Goal: Information Seeking & Learning: Check status

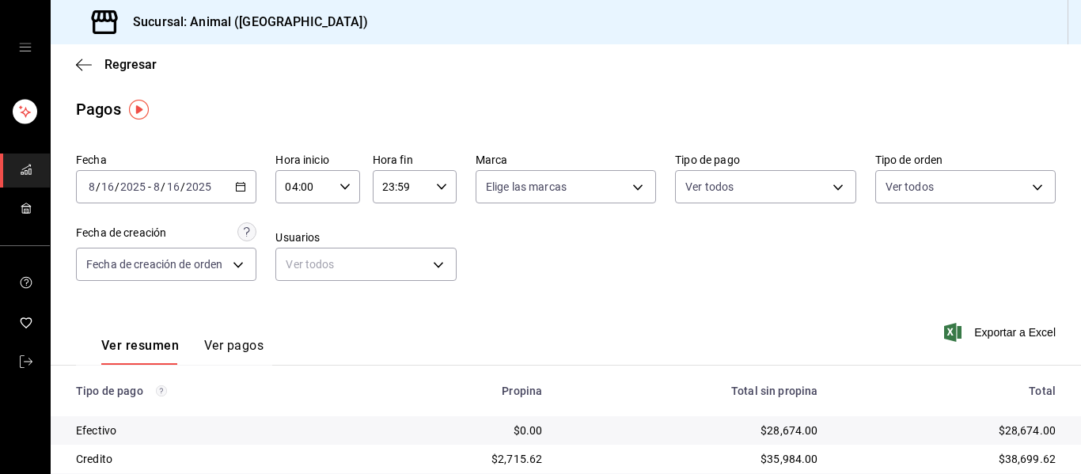
click at [237, 186] on icon "button" at bounding box center [240, 186] width 11 height 11
click at [236, 184] on icon "button" at bounding box center [240, 186] width 11 height 11
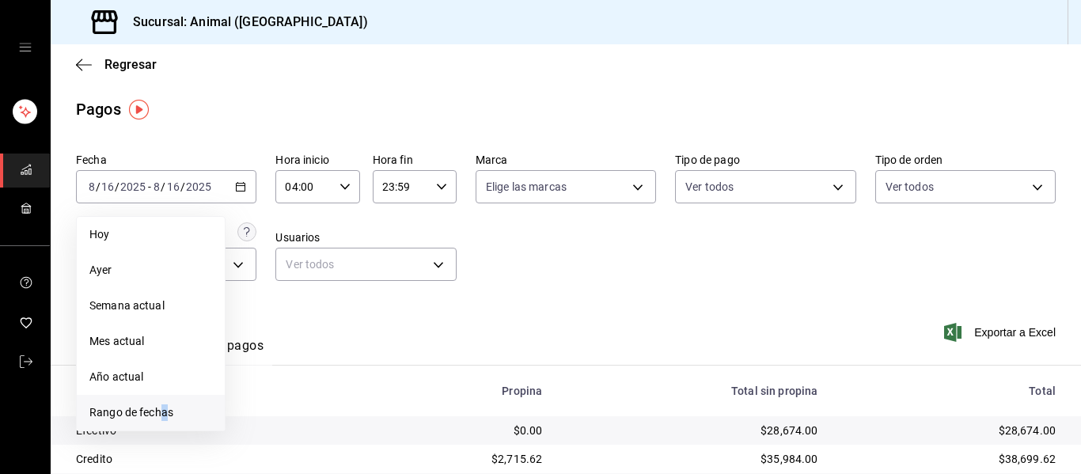
click at [165, 406] on span "Rango de fechas" at bounding box center [150, 412] width 123 height 17
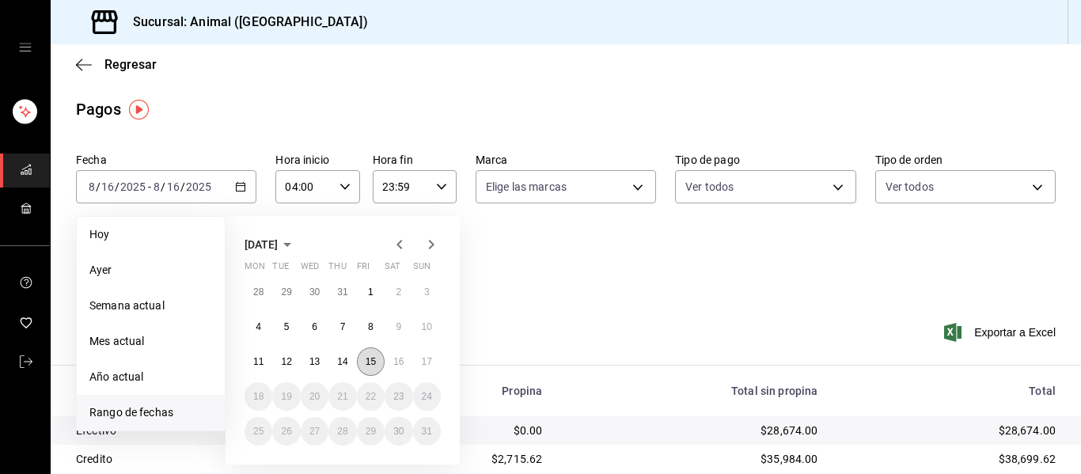
click at [373, 362] on abbr "15" at bounding box center [371, 361] width 10 height 11
click at [396, 361] on abbr "16" at bounding box center [398, 361] width 10 height 11
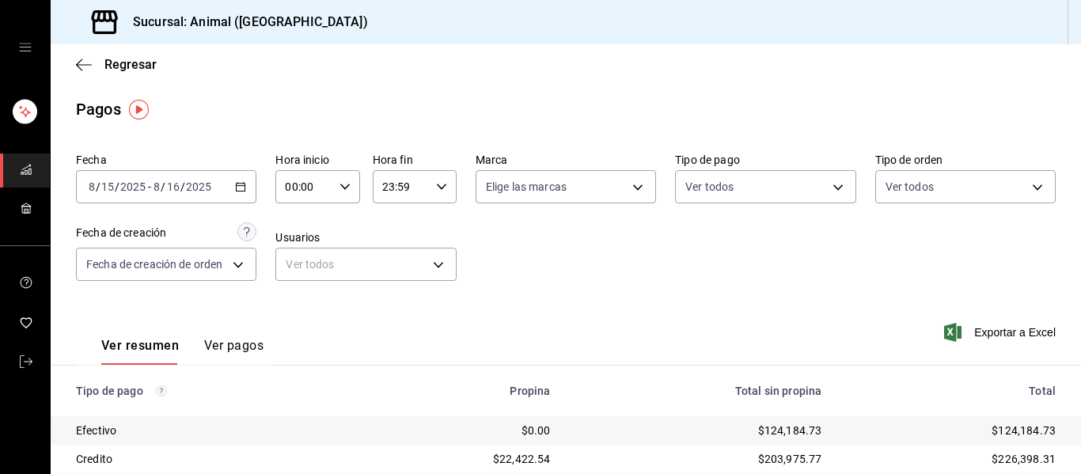
click at [349, 187] on div "00:00 Hora inicio" at bounding box center [317, 186] width 84 height 33
click at [295, 221] on span "04" at bounding box center [294, 220] width 17 height 13
type input "04:00"
click at [432, 188] on div at bounding box center [540, 237] width 1081 height 474
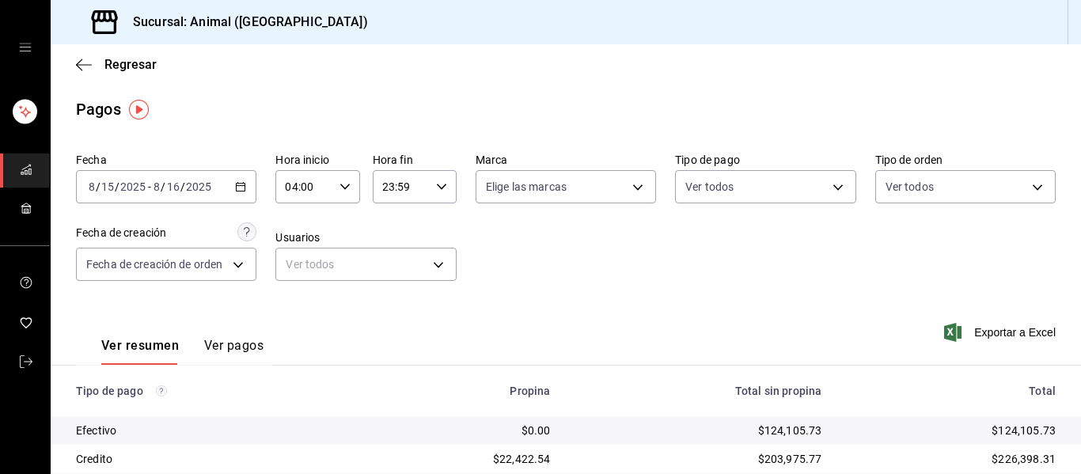
click at [438, 185] on icon "button" at bounding box center [441, 186] width 11 height 11
click at [384, 261] on span "03" at bounding box center [389, 262] width 17 height 13
type input "03:59"
click at [432, 315] on span "59" at bounding box center [431, 315] width 17 height 13
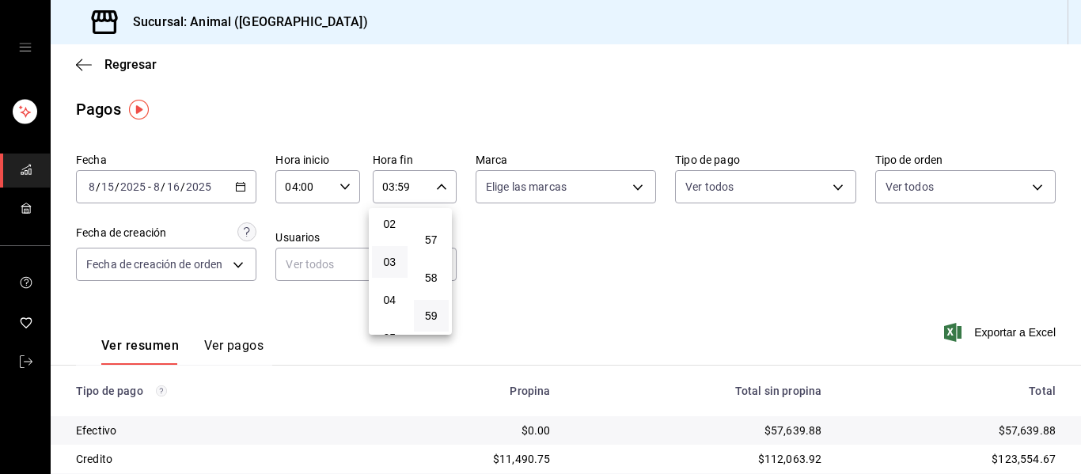
drag, startPoint x: 621, startPoint y: 188, endPoint x: 630, endPoint y: 188, distance: 8.7
click at [624, 188] on div at bounding box center [540, 237] width 1081 height 474
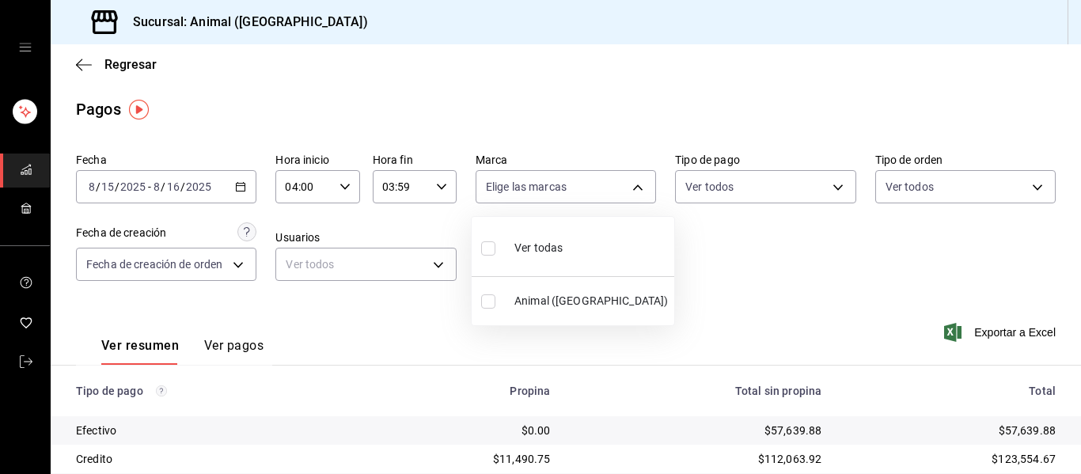
click at [630, 188] on body "Sucursal: Animal (Puebla) Regresar Pagos Fecha 2025-08-15 8 / 15 / 2025 - 2025-…" at bounding box center [540, 237] width 1081 height 474
click at [554, 248] on span "Ver todas" at bounding box center [538, 248] width 48 height 17
type input "96838179-8fbb-4073-aae3-1789726318c8"
checkbox input "true"
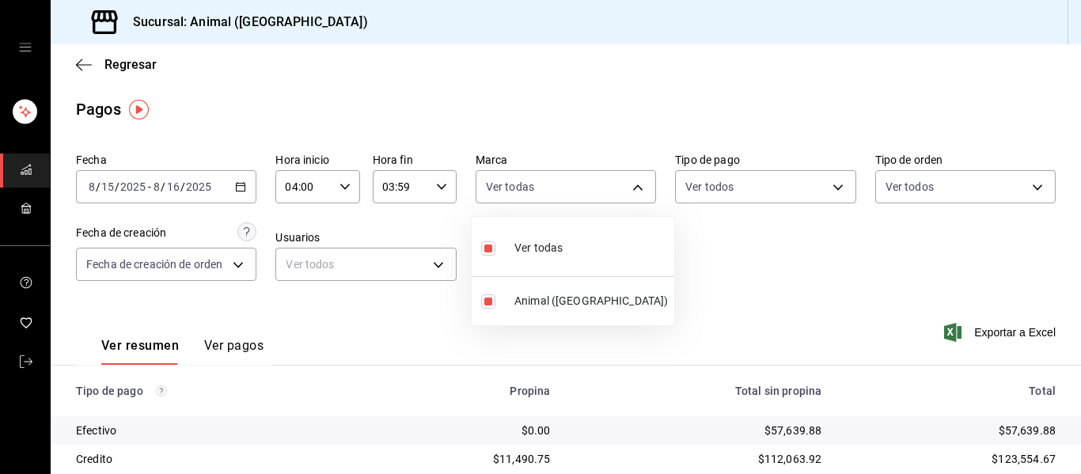
click at [805, 265] on div at bounding box center [540, 237] width 1081 height 474
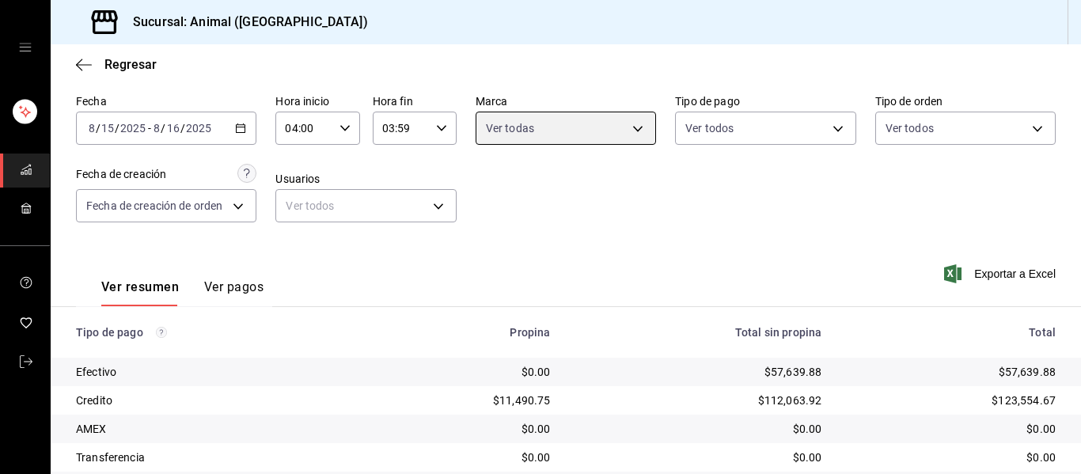
scroll to position [225, 0]
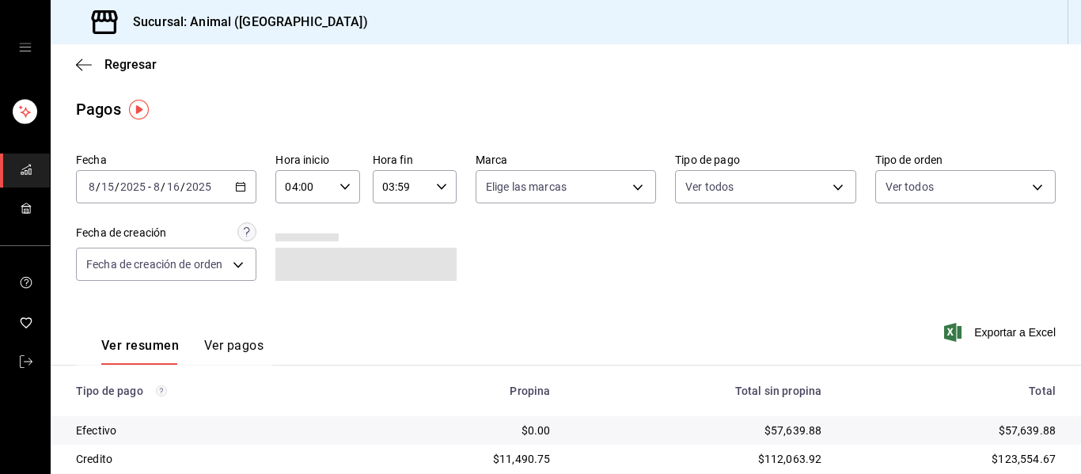
click at [244, 183] on div "2025-08-15 8 / 15 / 2025 - 2025-08-16 8 / 16 / 2025" at bounding box center [166, 186] width 180 height 33
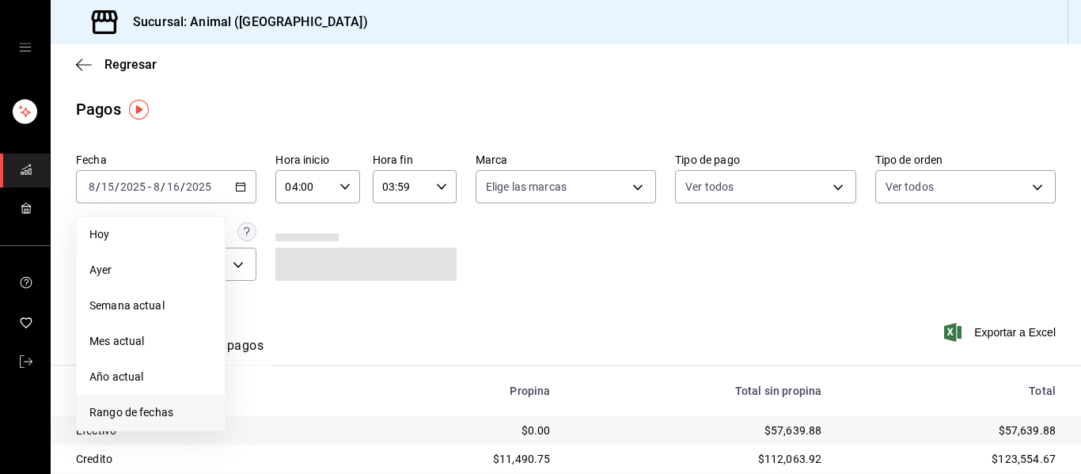
click at [157, 410] on span "Rango de fechas" at bounding box center [150, 412] width 123 height 17
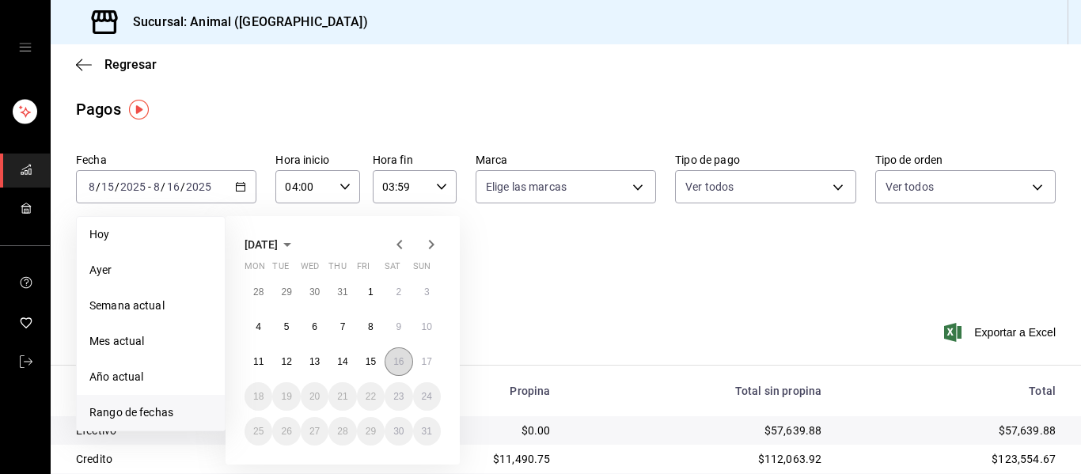
click at [393, 360] on abbr "16" at bounding box center [398, 361] width 10 height 11
click at [419, 360] on button "17" at bounding box center [427, 361] width 28 height 28
type input "00:00"
type input "23:59"
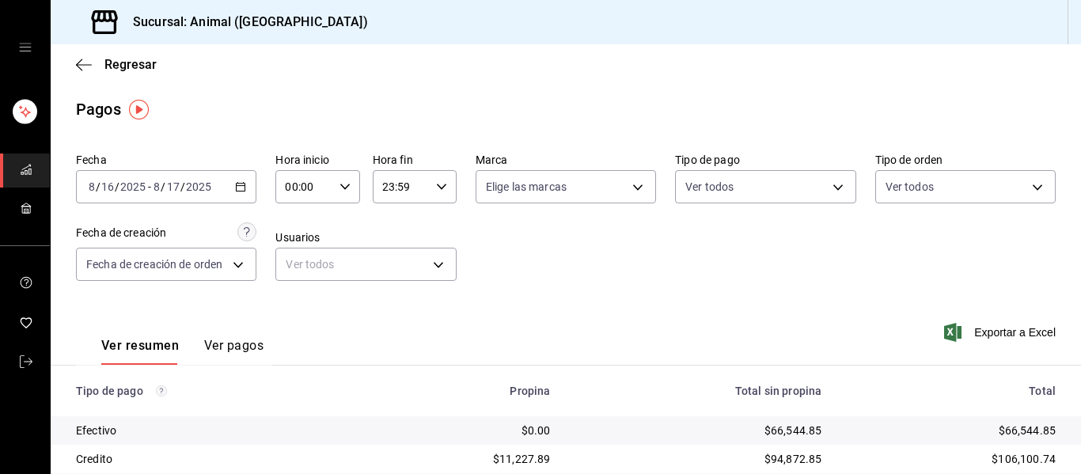
click at [339, 188] on icon "button" at bounding box center [344, 186] width 11 height 11
click at [296, 213] on button "04" at bounding box center [294, 221] width 36 height 32
type input "04:00"
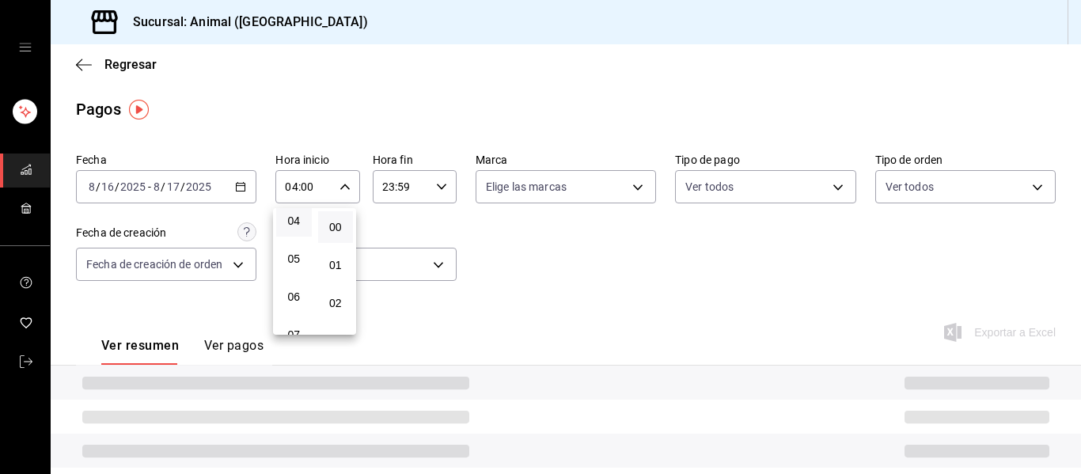
click at [430, 185] on div at bounding box center [540, 237] width 1081 height 474
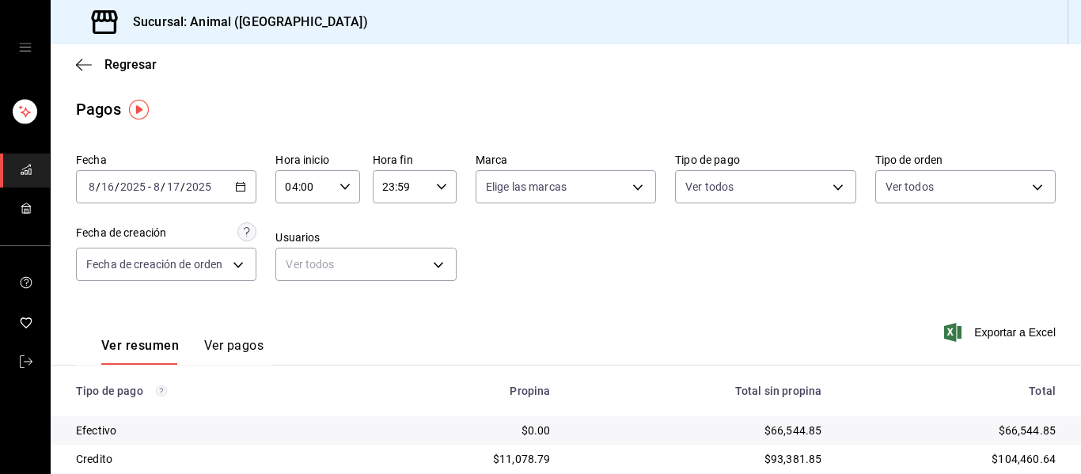
click at [436, 184] on icon "button" at bounding box center [441, 186] width 11 height 11
click at [396, 271] on span "03" at bounding box center [389, 268] width 17 height 13
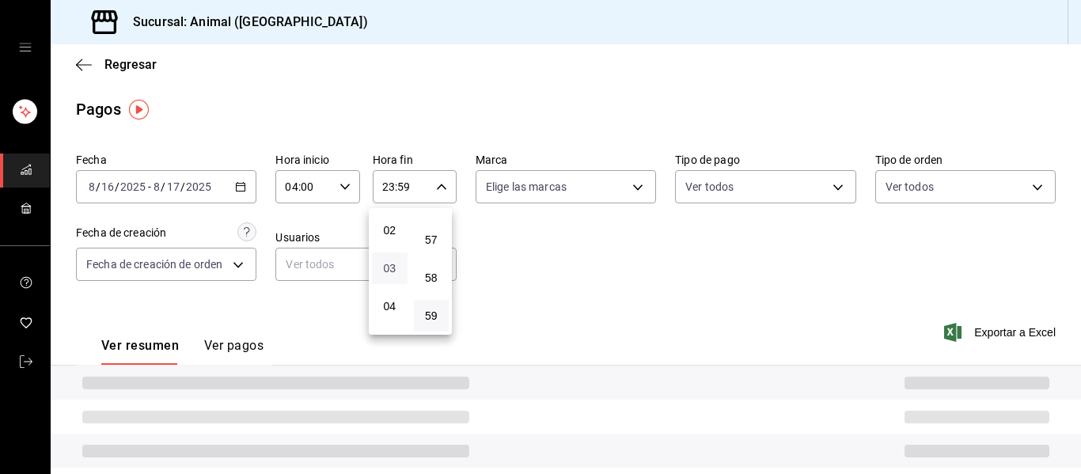
type input "03:59"
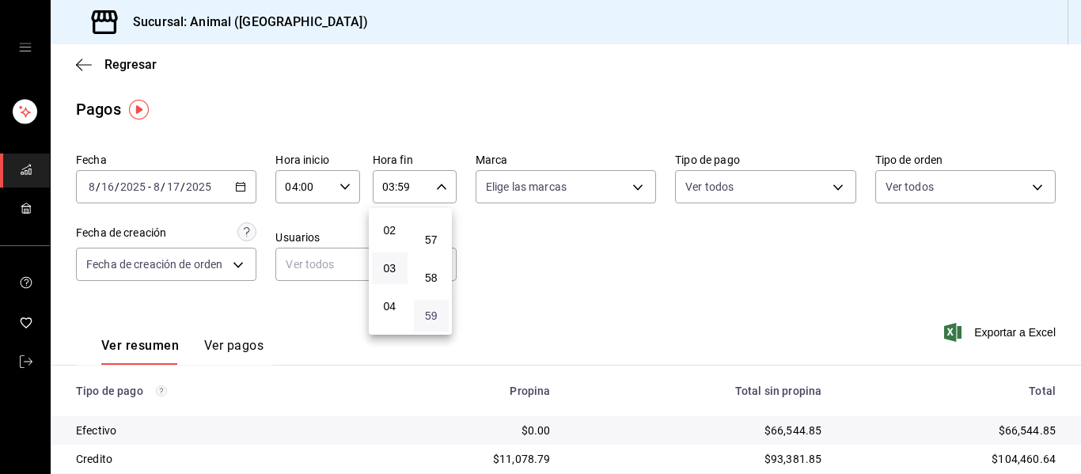
click at [432, 315] on span "59" at bounding box center [431, 315] width 17 height 13
click at [627, 182] on div at bounding box center [540, 237] width 1081 height 474
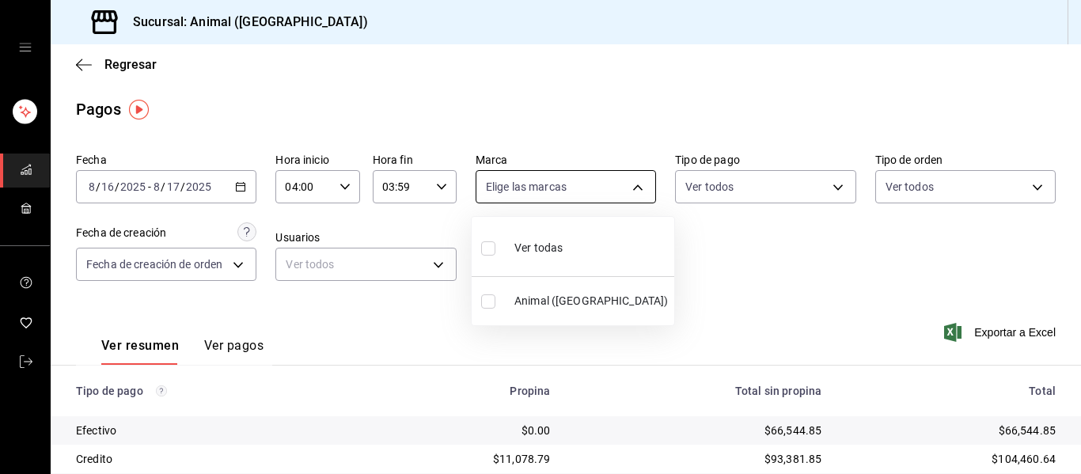
click at [627, 184] on body "Sucursal: Animal (Puebla) Regresar Pagos Fecha 2025-08-16 8 / 16 / 2025 - 2025-…" at bounding box center [540, 237] width 1081 height 474
click at [542, 249] on span "Ver todas" at bounding box center [538, 248] width 48 height 17
type input "96838179-8fbb-4073-aae3-1789726318c8"
checkbox input "true"
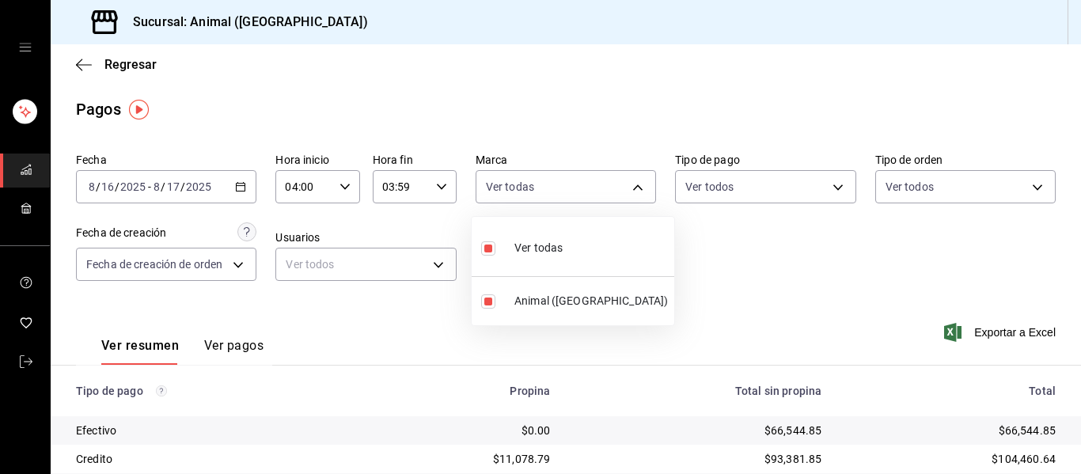
click at [761, 268] on div at bounding box center [540, 237] width 1081 height 474
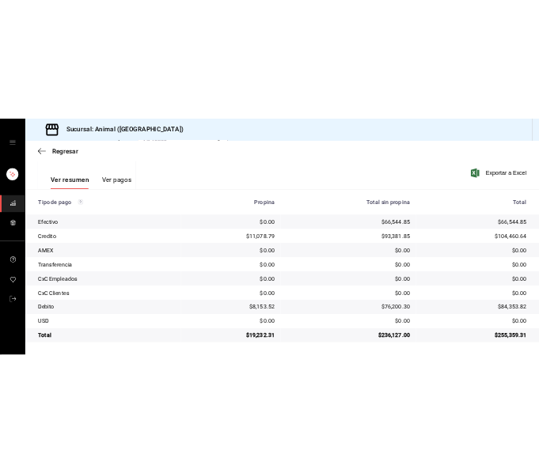
scroll to position [225, 0]
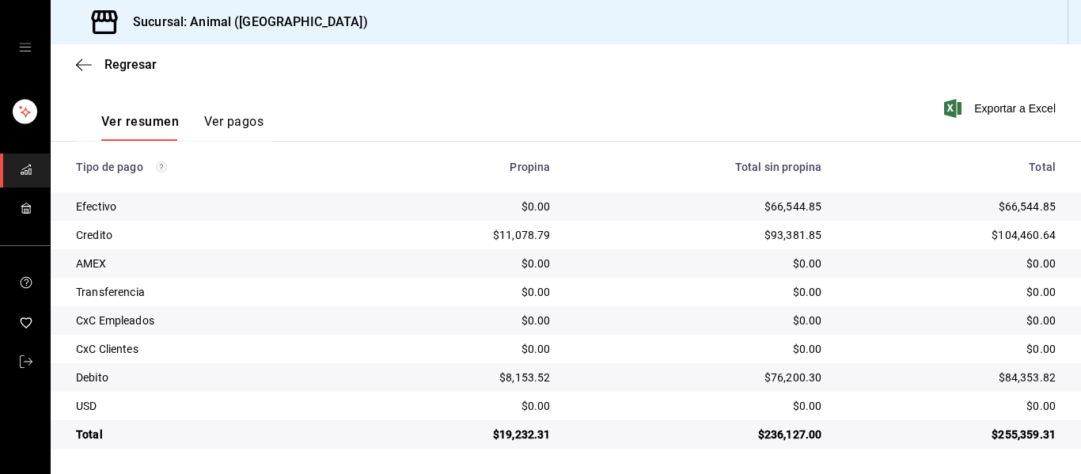
click at [623, 253] on td "$0.00" at bounding box center [697, 263] width 271 height 28
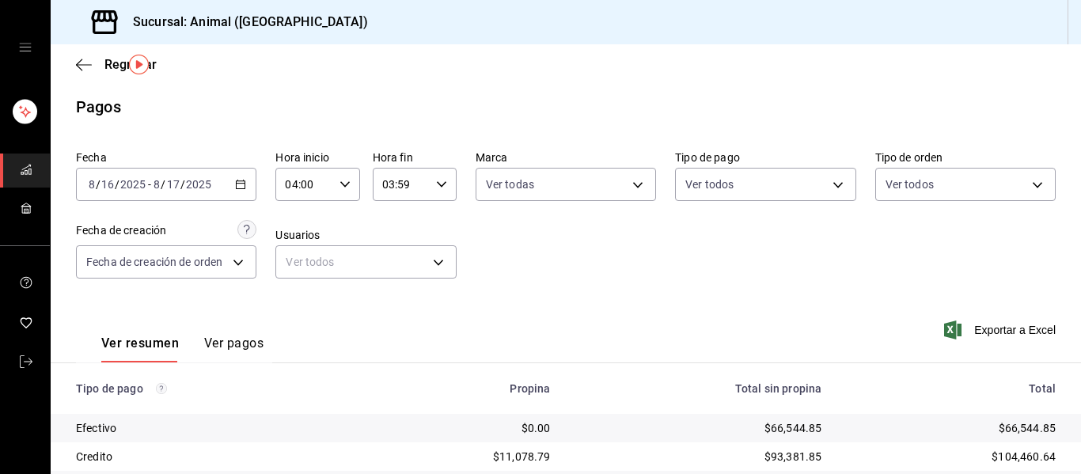
scroll to position [0, 0]
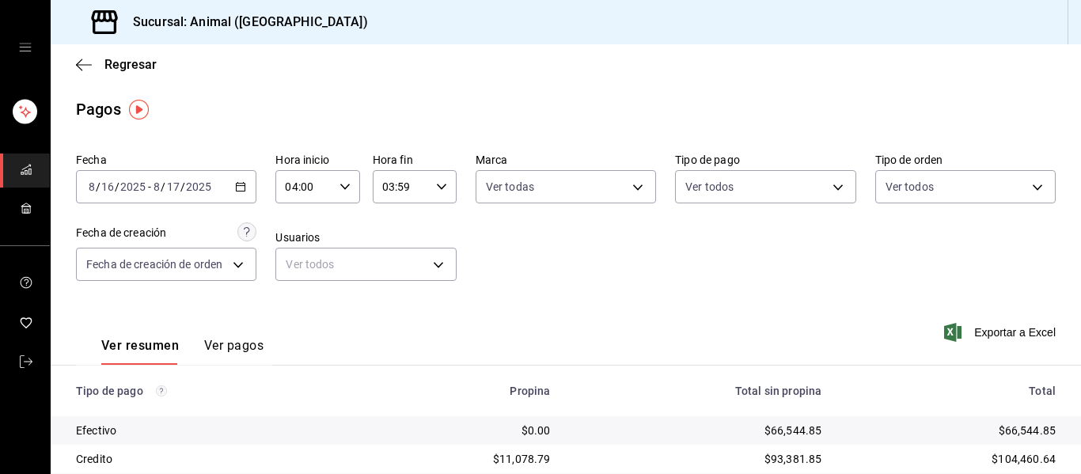
click at [244, 190] on div "2025-08-16 8 / 16 / 2025 - 2025-08-17 8 / 17 / 2025" at bounding box center [166, 186] width 180 height 33
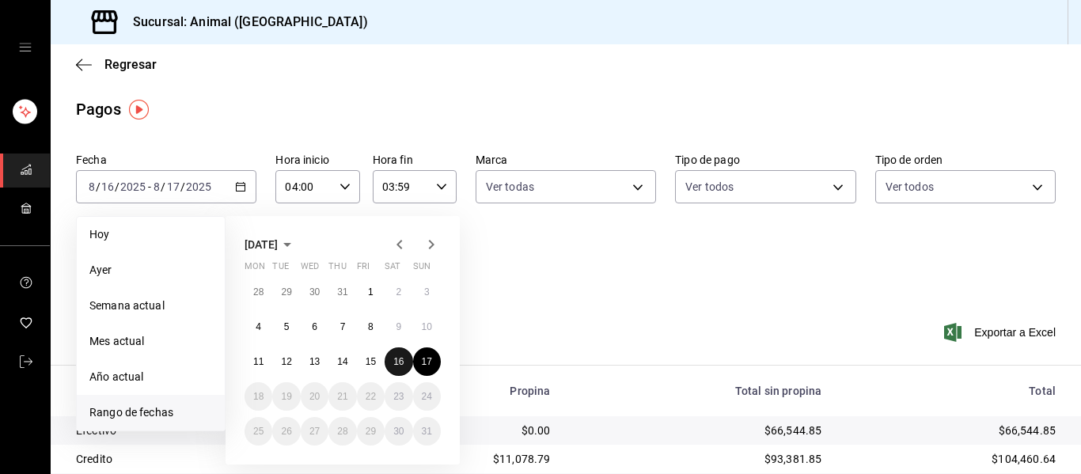
click at [404, 369] on button "16" at bounding box center [398, 361] width 28 height 28
click at [516, 339] on div "Ver resumen Ver pagos Exportar a Excel" at bounding box center [566, 342] width 1030 height 84
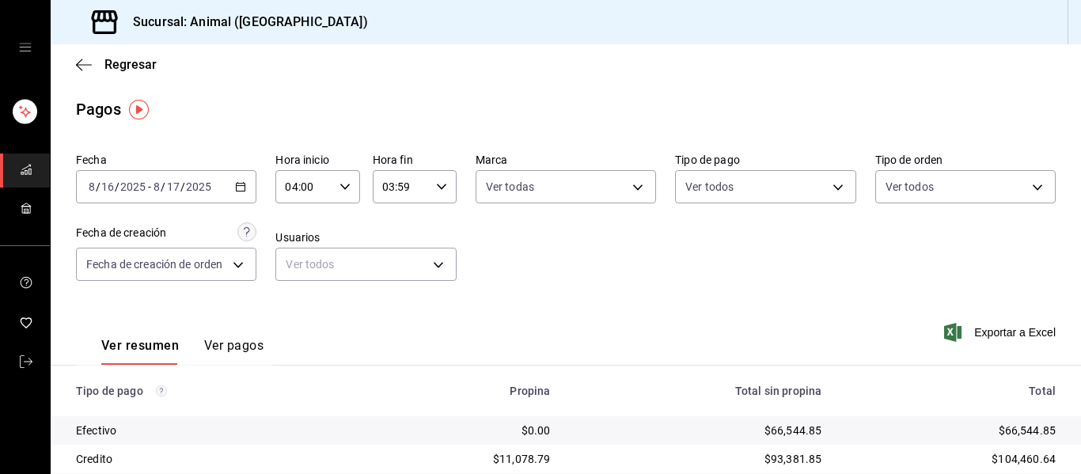
click at [343, 187] on \(Stroke\) "button" at bounding box center [344, 187] width 9 height 6
click at [298, 270] on span "05" at bounding box center [294, 265] width 17 height 13
type input "05:00"
click at [439, 186] on div at bounding box center [540, 237] width 1081 height 474
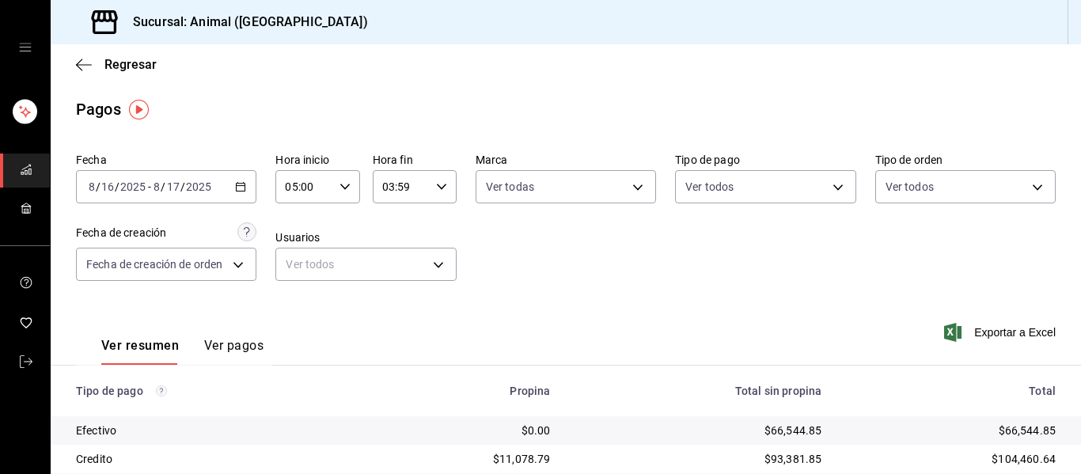
click at [439, 186] on \(Stroke\) "button" at bounding box center [441, 187] width 9 height 6
click at [392, 264] on span "04" at bounding box center [389, 265] width 17 height 13
click at [419, 225] on button "00" at bounding box center [432, 227] width 36 height 32
type input "04:00"
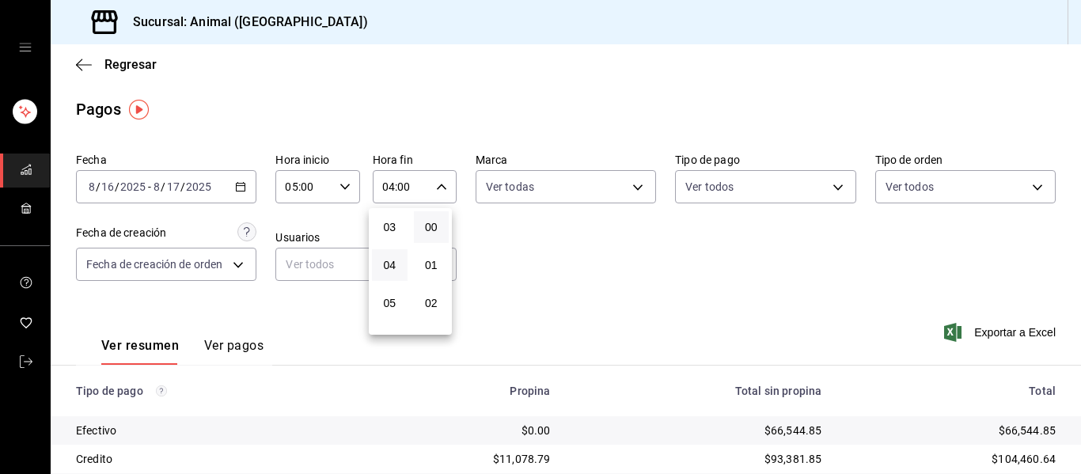
click at [551, 189] on div at bounding box center [540, 237] width 1081 height 474
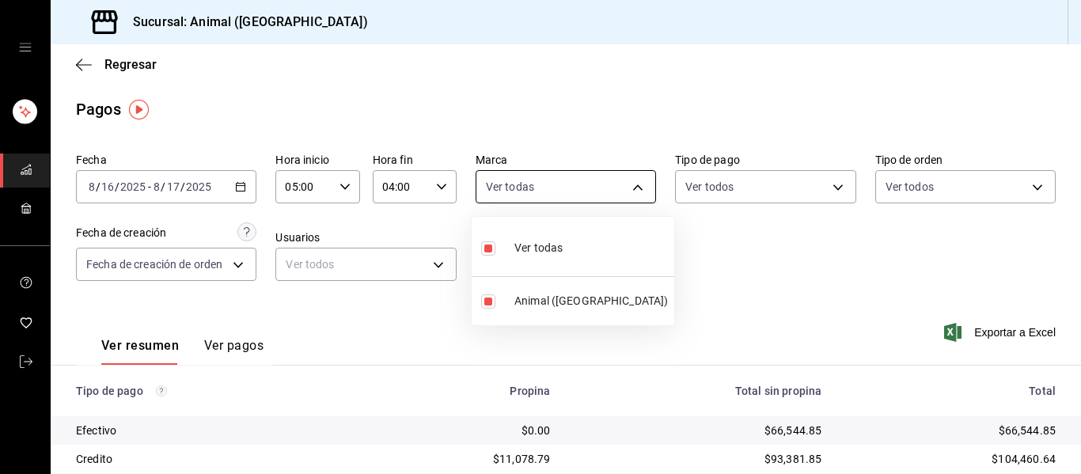
click at [633, 189] on body "Sucursal: Animal (Puebla) Regresar Pagos Fecha 2025-08-16 8 / 16 / 2025 - 2025-…" at bounding box center [540, 237] width 1081 height 474
click at [566, 242] on li "Ver todas" at bounding box center [573, 246] width 203 height 47
checkbox input "false"
click at [698, 270] on div at bounding box center [540, 237] width 1081 height 474
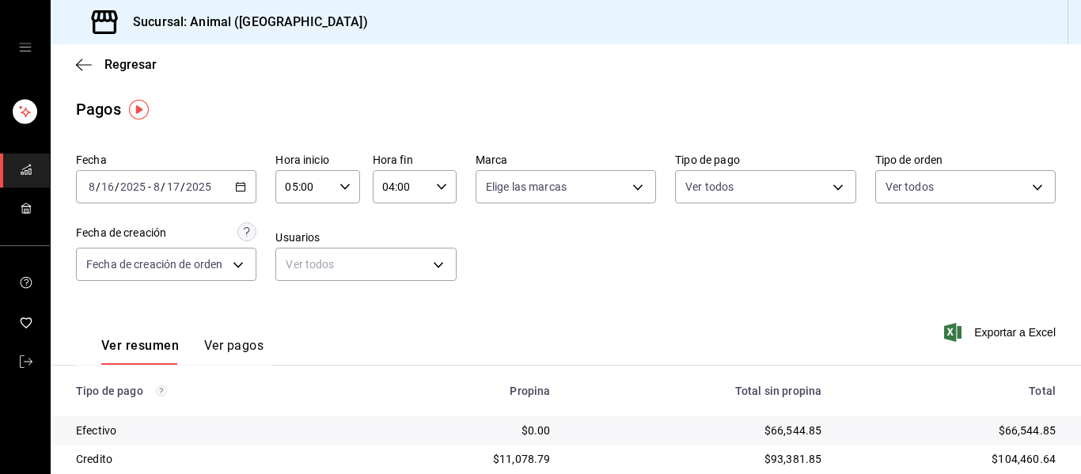
click at [344, 184] on icon "button" at bounding box center [344, 186] width 11 height 11
click at [304, 244] on div "05" at bounding box center [294, 227] width 42 height 38
click at [302, 263] on button "01" at bounding box center [294, 265] width 36 height 32
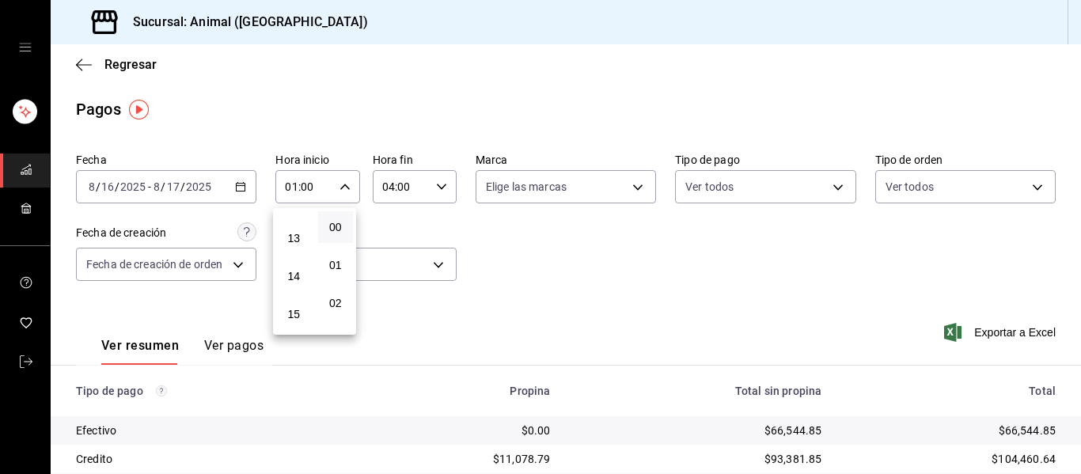
scroll to position [475, 0]
click at [302, 244] on button "13" at bounding box center [294, 246] width 36 height 32
click at [296, 260] on span "05" at bounding box center [294, 258] width 17 height 13
type input "05:00"
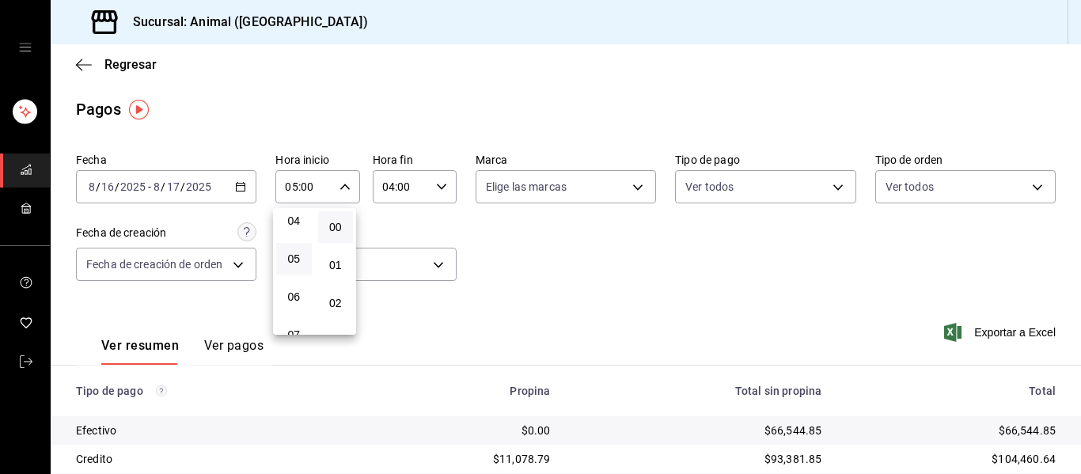
click at [635, 188] on div at bounding box center [540, 237] width 1081 height 474
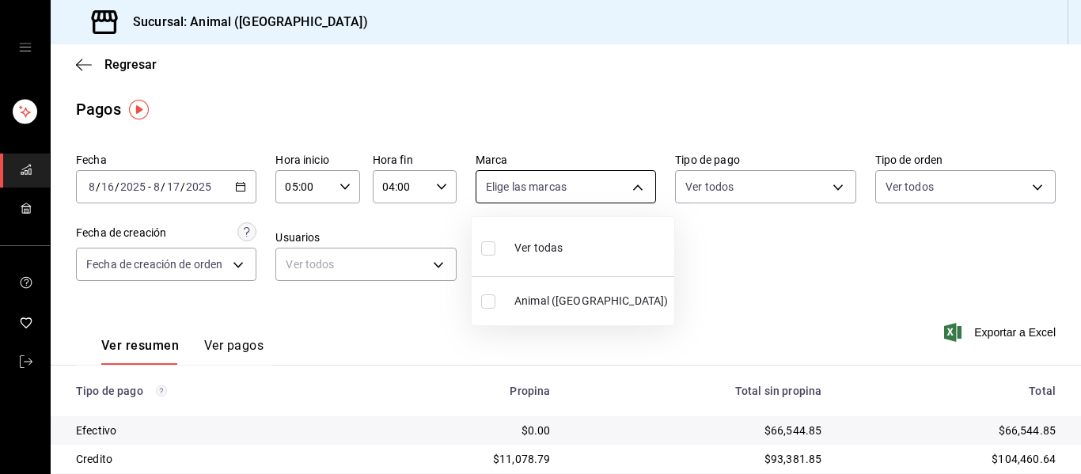
click at [634, 188] on body "Sucursal: Animal (Puebla) Regresar Pagos Fecha 2025-08-16 8 / 16 / 2025 - 2025-…" at bounding box center [540, 237] width 1081 height 474
click at [551, 250] on span "Ver todas" at bounding box center [538, 248] width 48 height 17
type input "96838179-8fbb-4073-aae3-1789726318c8"
checkbox input "true"
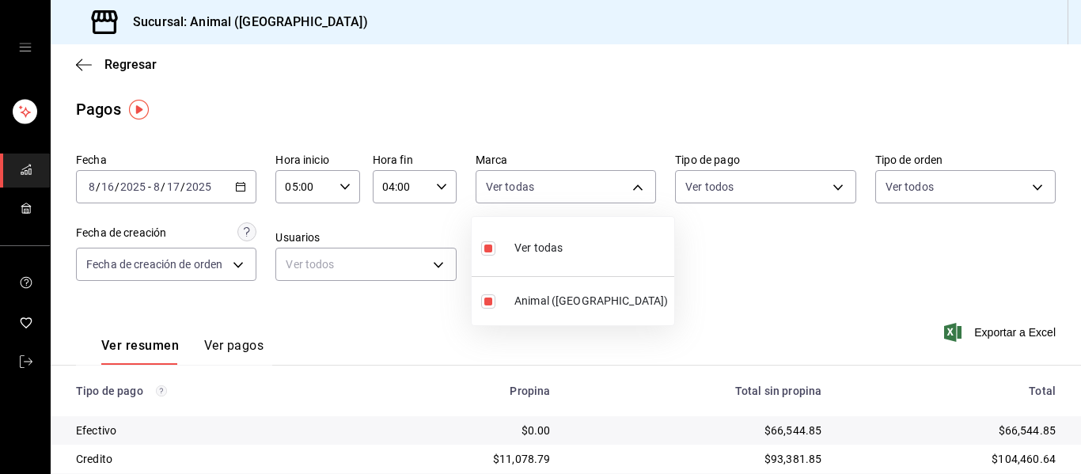
click at [693, 280] on div at bounding box center [540, 237] width 1081 height 474
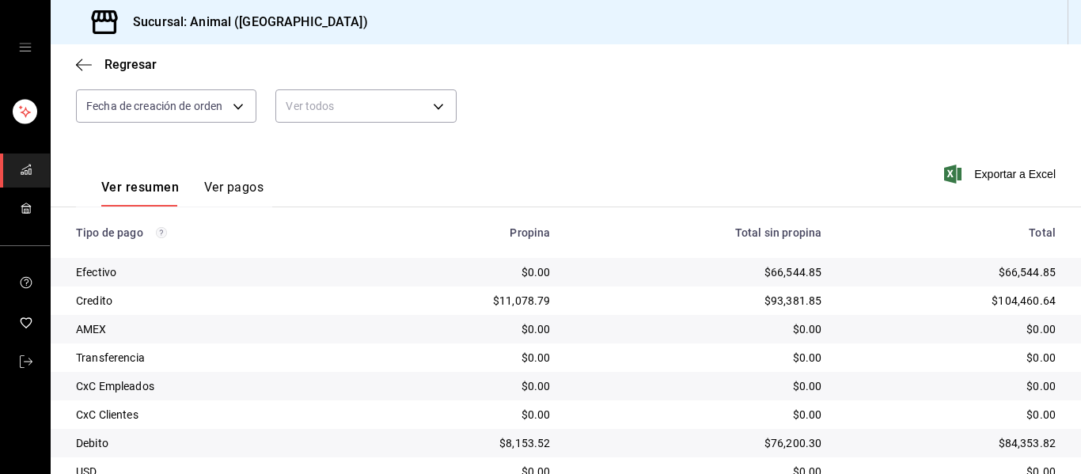
scroll to position [225, 0]
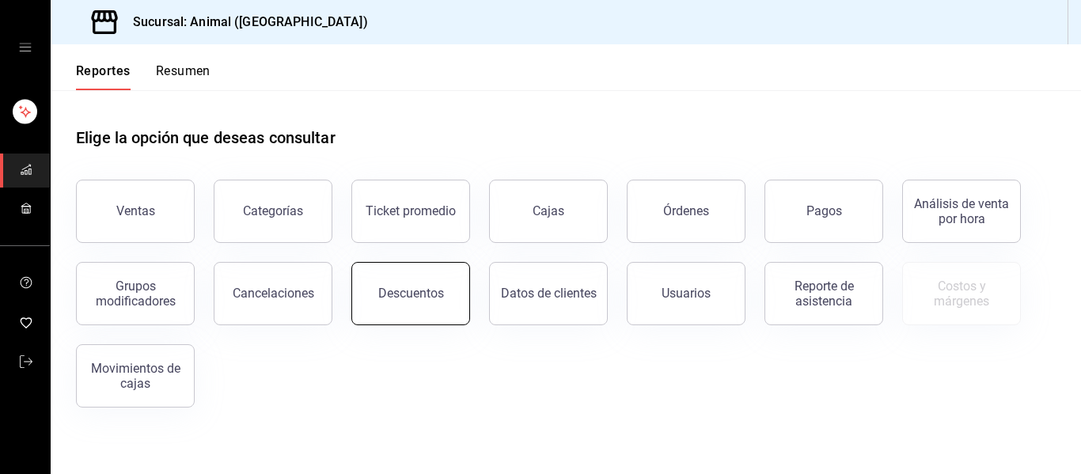
click at [448, 299] on button "Descuentos" at bounding box center [410, 293] width 119 height 63
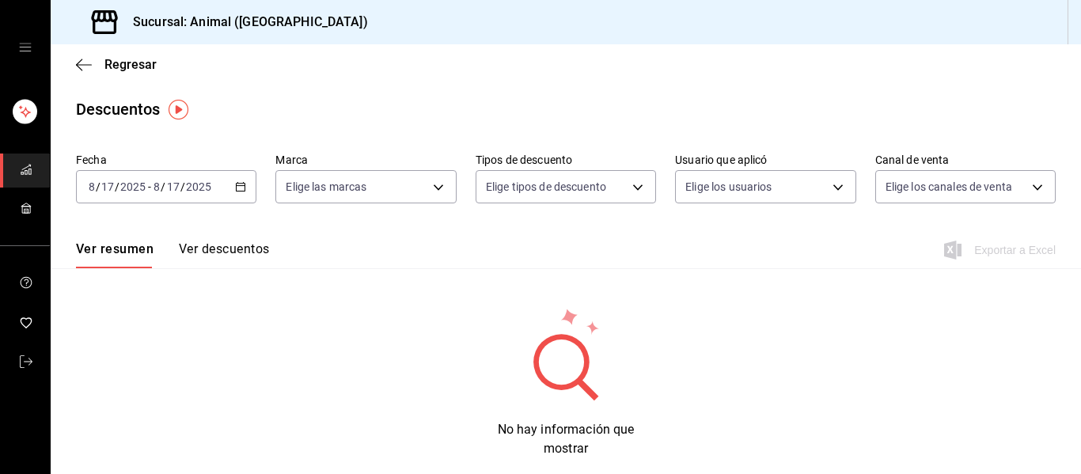
click at [236, 185] on icon "button" at bounding box center [240, 186] width 11 height 11
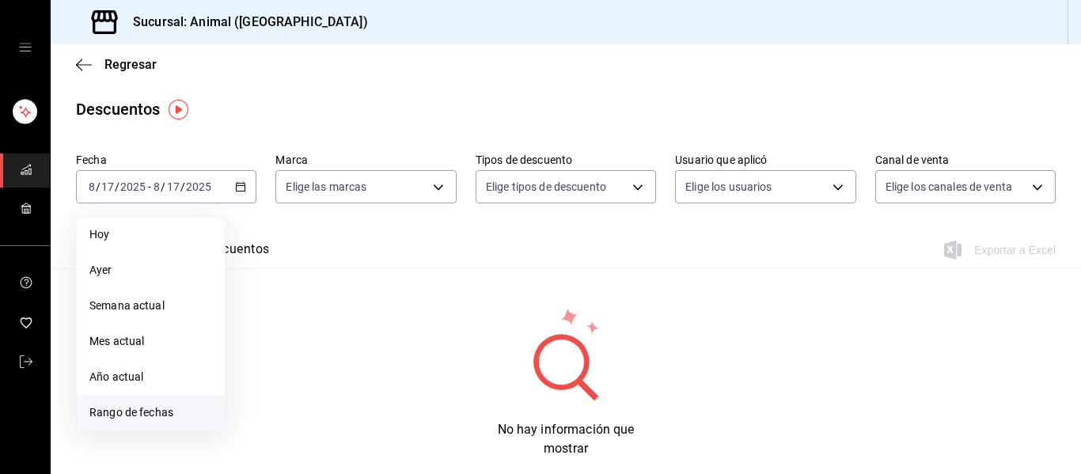
click at [150, 407] on span "Rango de fechas" at bounding box center [150, 412] width 123 height 17
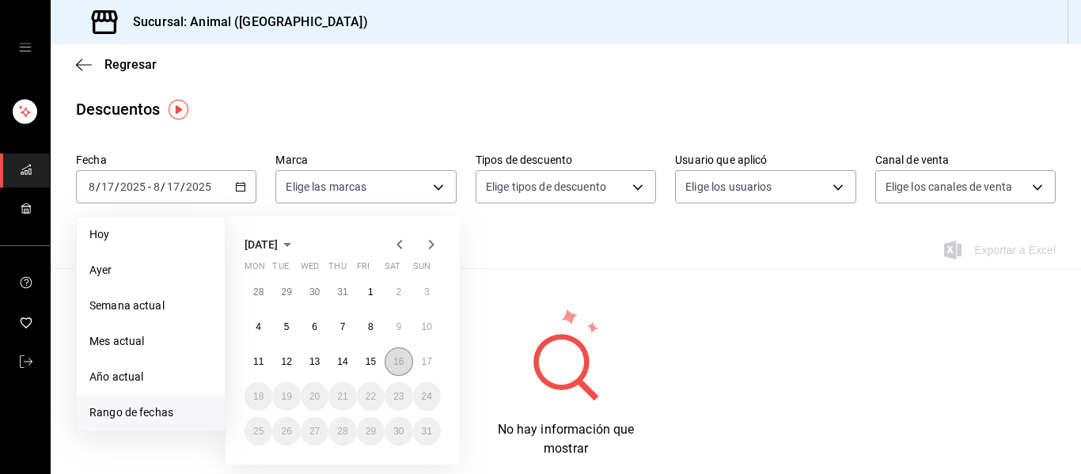
click at [406, 362] on button "16" at bounding box center [398, 361] width 28 height 28
click at [423, 362] on abbr "17" at bounding box center [427, 361] width 10 height 11
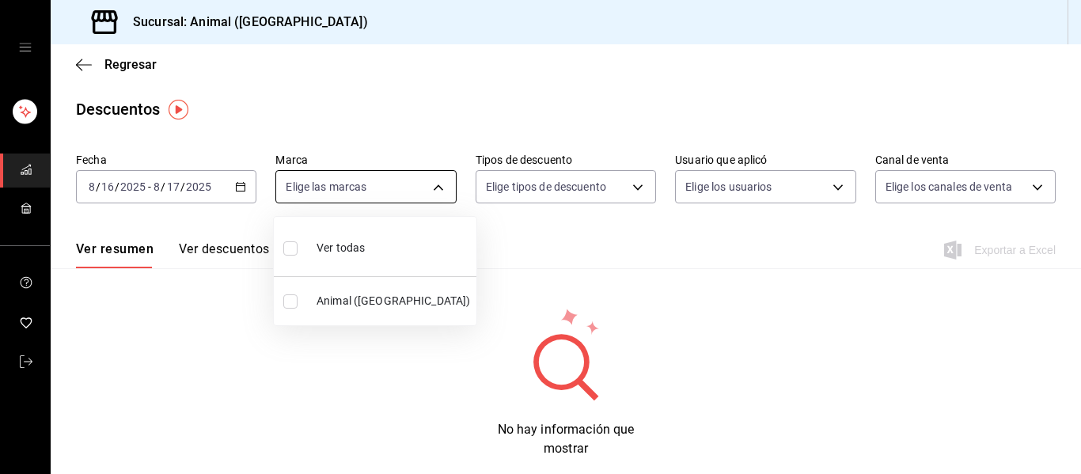
click at [419, 184] on body "Sucursal: Animal ([GEOGRAPHIC_DATA]) Regresar Descuentos Fecha [DATE] [DATE] - …" at bounding box center [540, 237] width 1081 height 474
click at [350, 235] on div "Ver todas" at bounding box center [323, 246] width 81 height 34
type input "96838179-8fbb-4073-aae3-1789726318c8"
checkbox input "true"
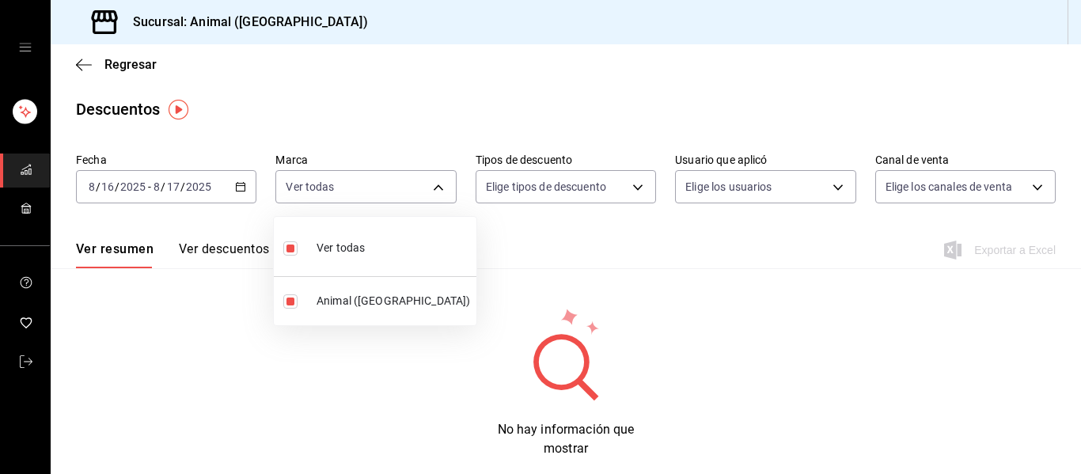
click at [401, 259] on li "Ver todas" at bounding box center [375, 246] width 203 height 47
checkbox input "false"
